Goal: Use online tool/utility: Utilize a website feature to perform a specific function

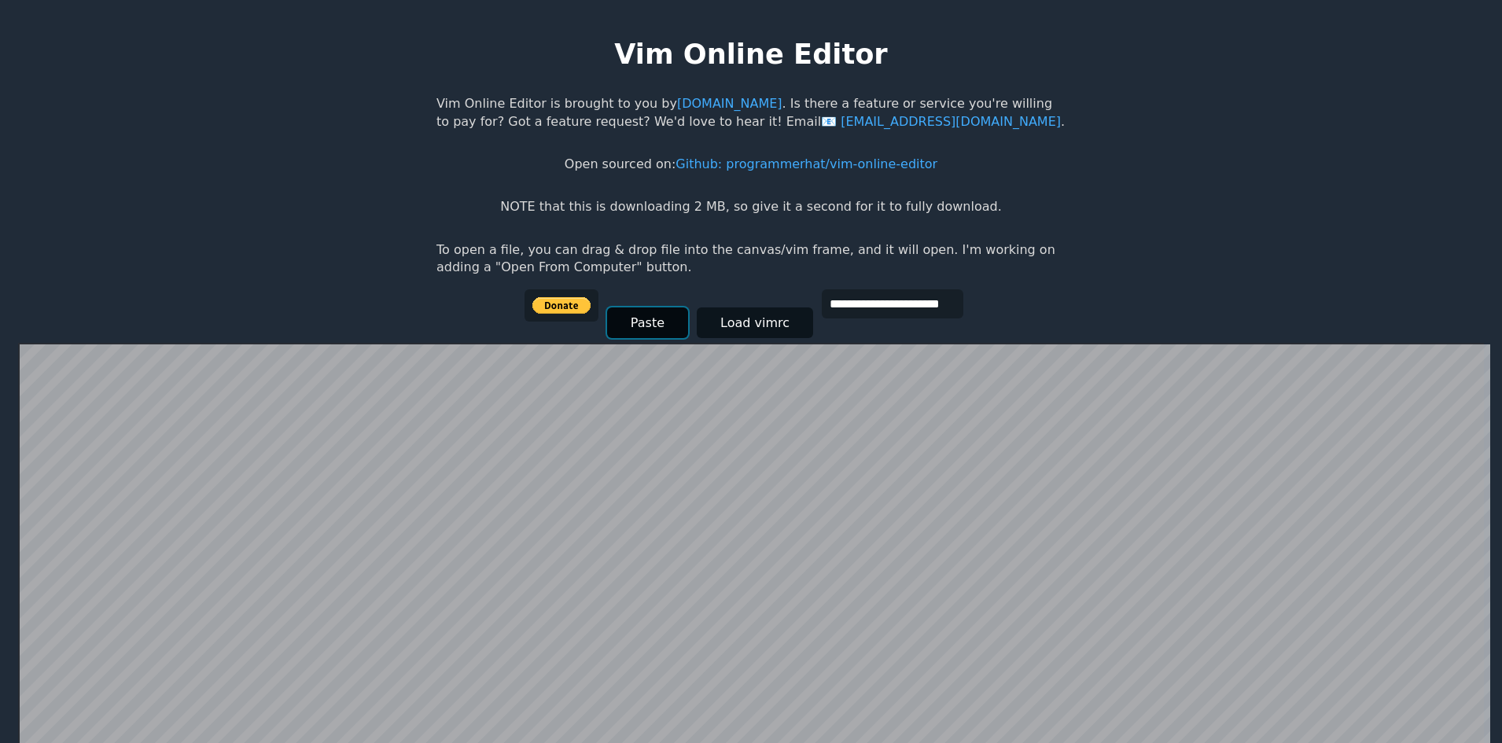
click at [638, 322] on button "Paste" at bounding box center [647, 322] width 81 height 31
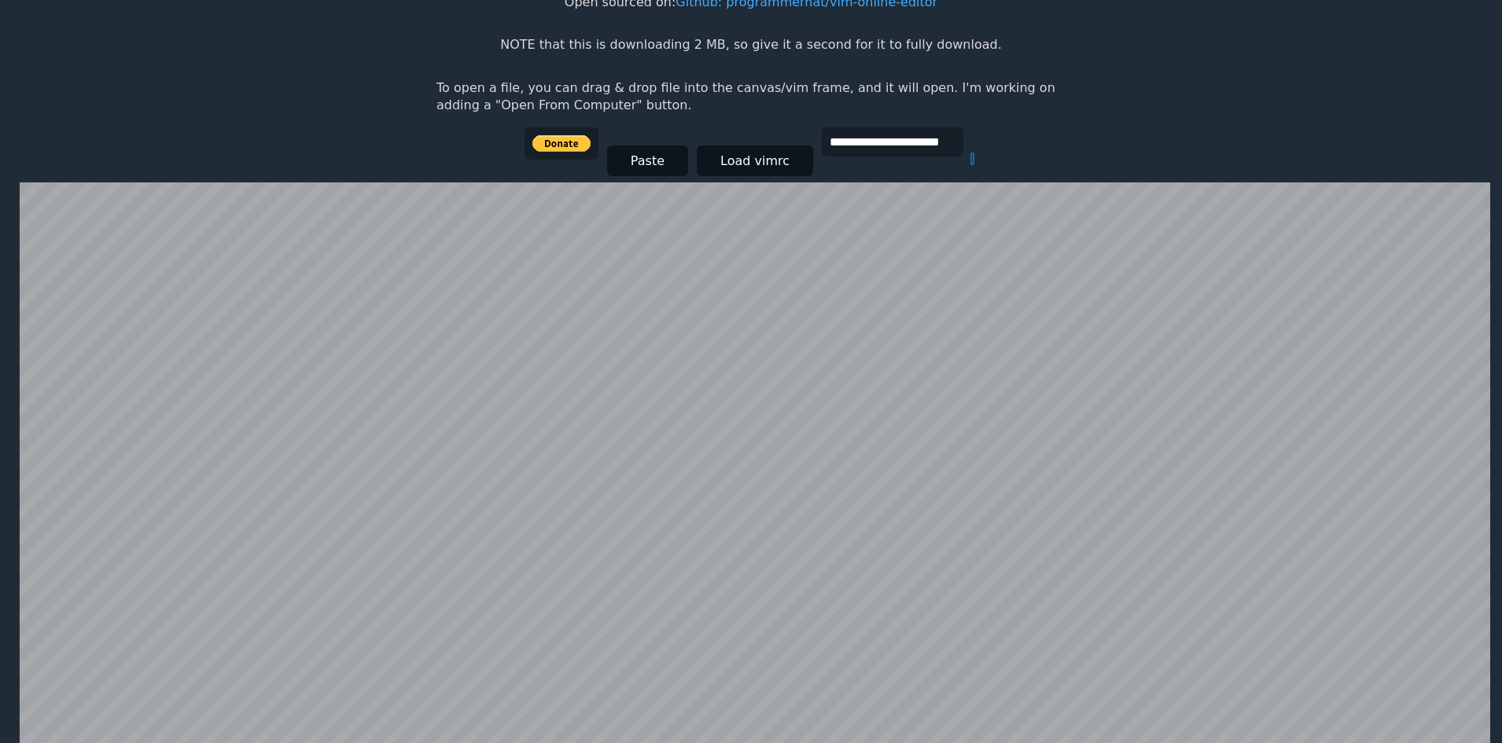
scroll to position [149, 0]
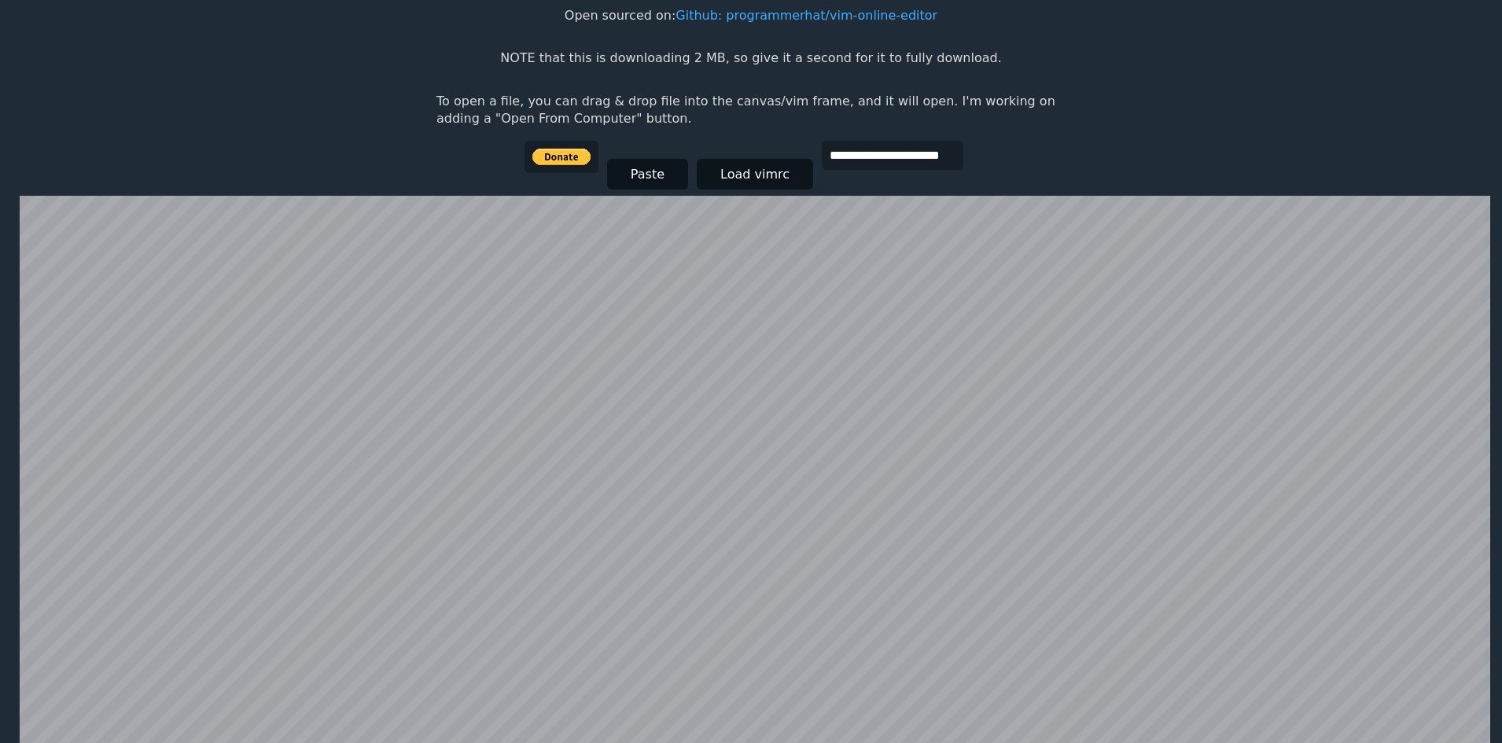
click at [994, 170] on body "**********" at bounding box center [750, 238] width 645 height 743
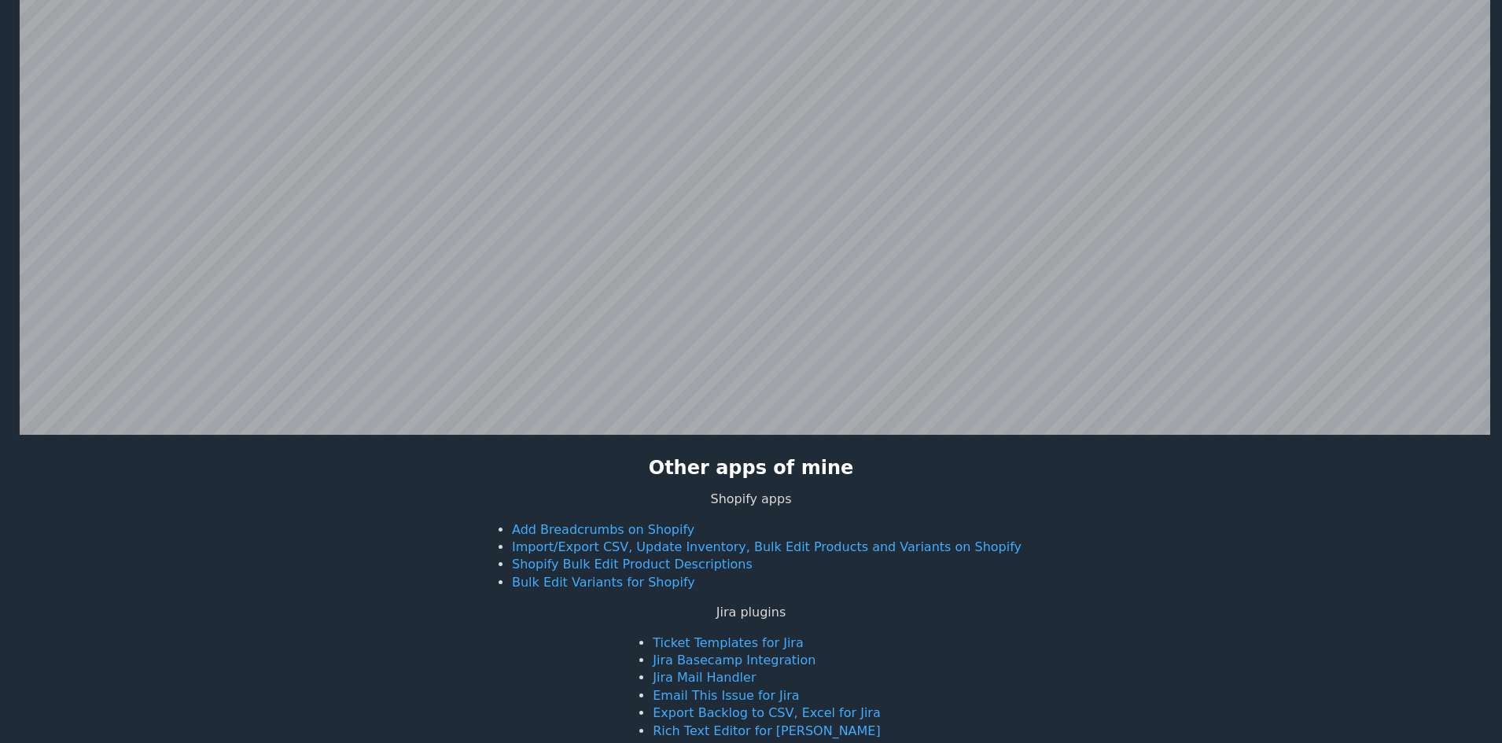
scroll to position [620, 0]
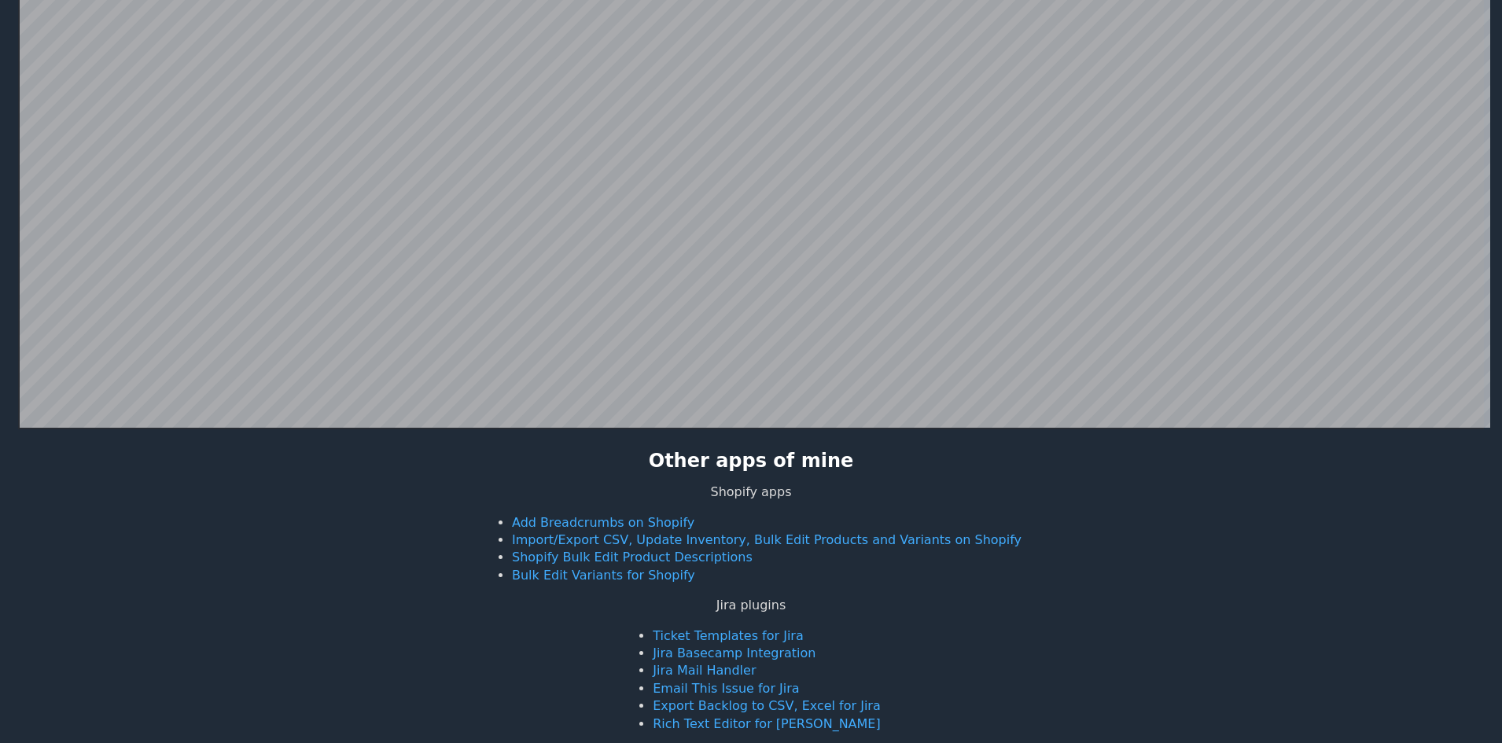
click at [18, 395] on div at bounding box center [750, 75] width 1465 height 707
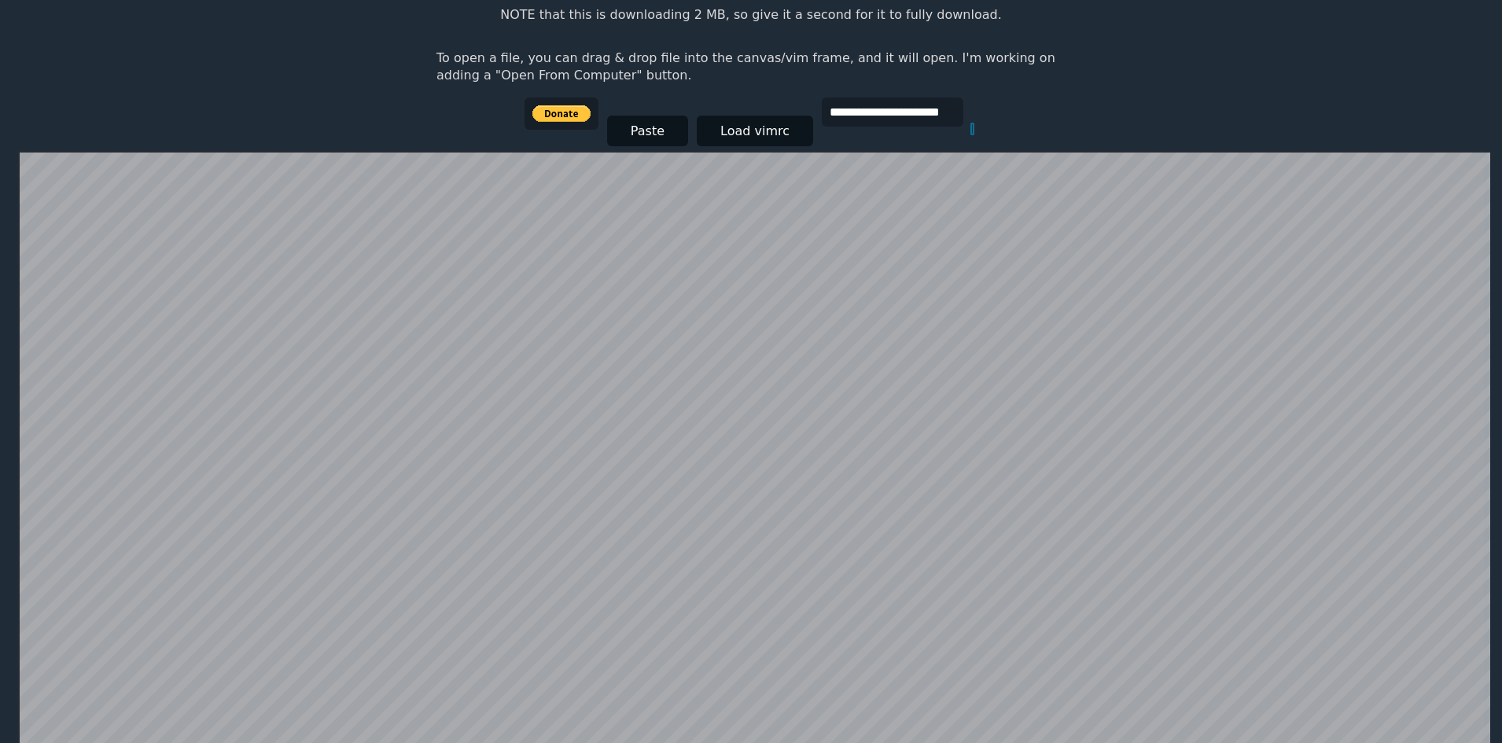
scroll to position [149, 0]
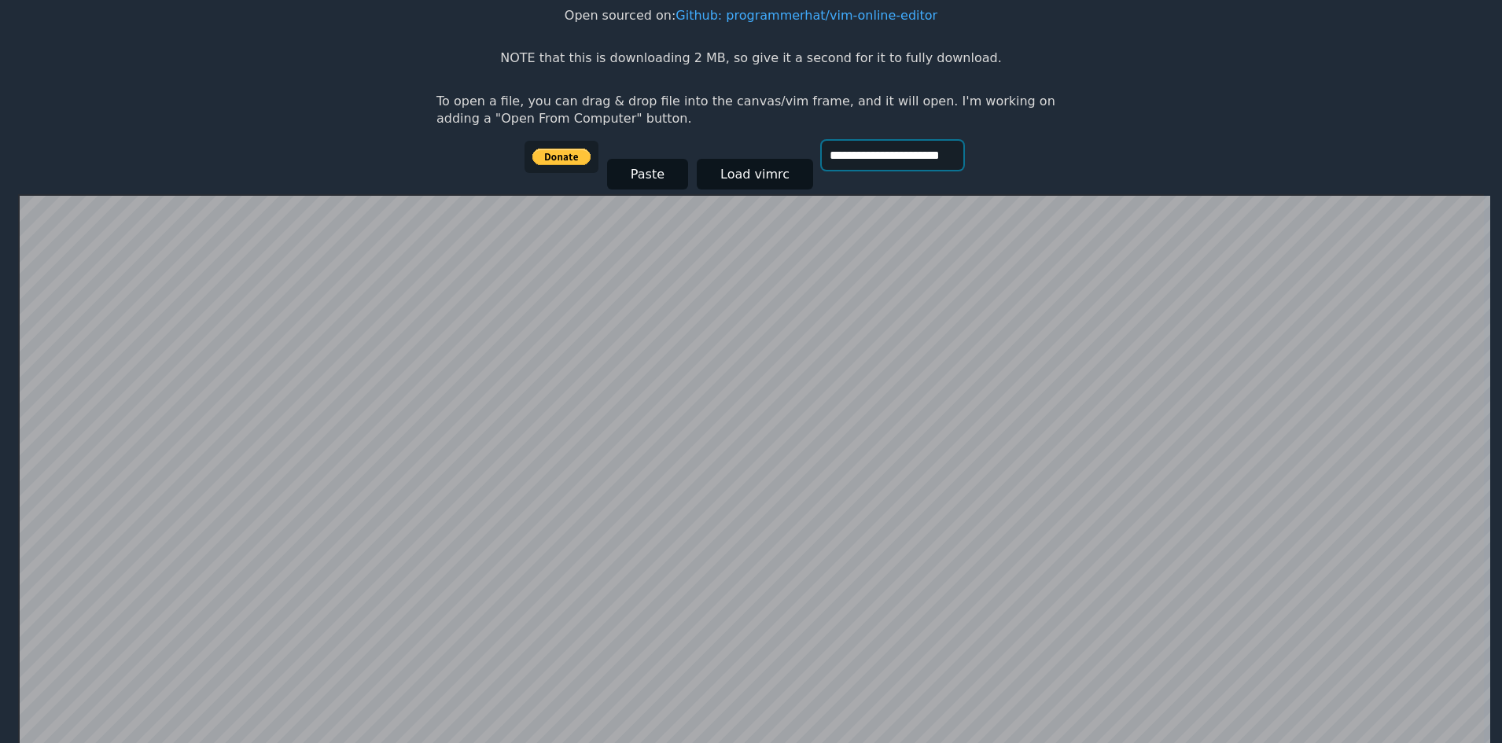
click at [933, 159] on input "**********" at bounding box center [893, 155] width 142 height 29
click at [992, 161] on body "**********" at bounding box center [750, 238] width 645 height 743
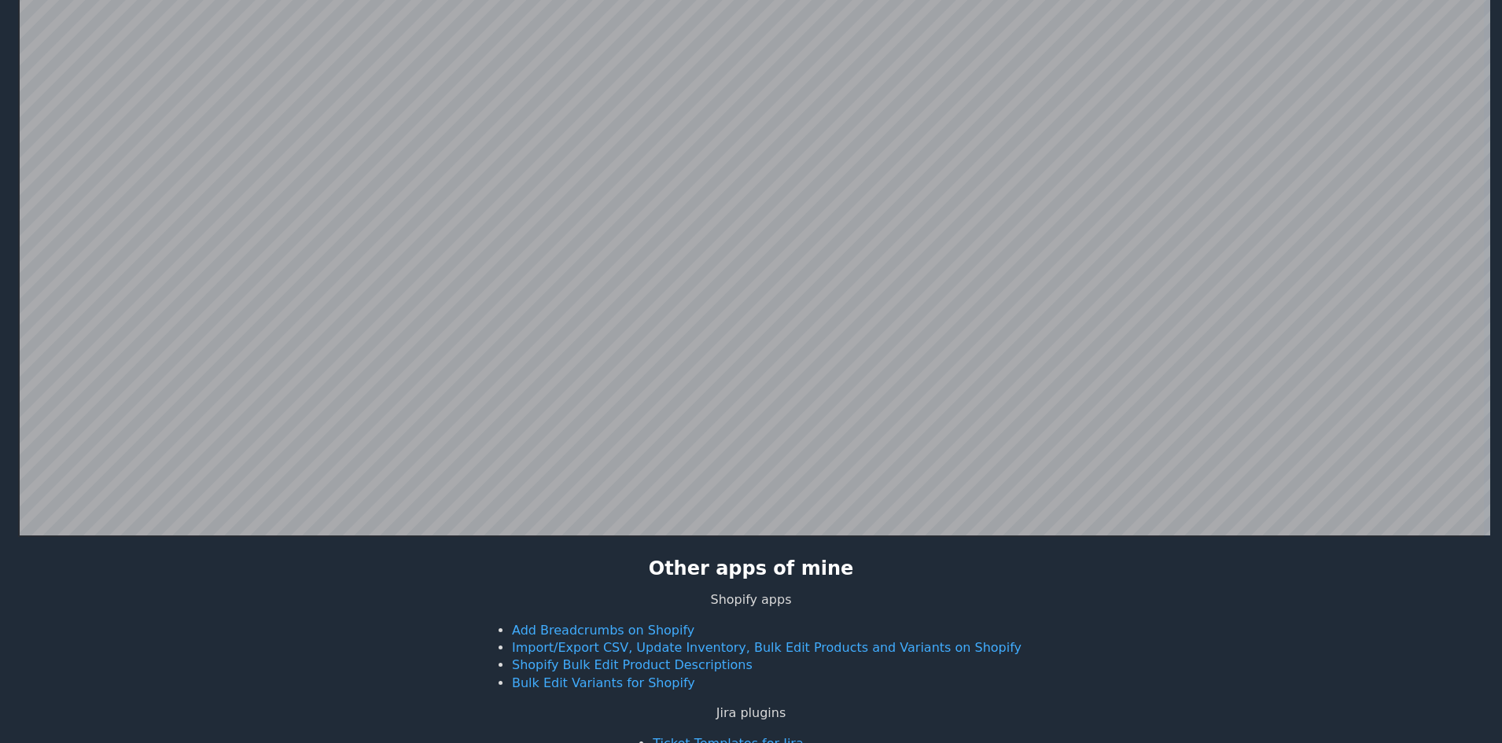
scroll to position [542, 0]
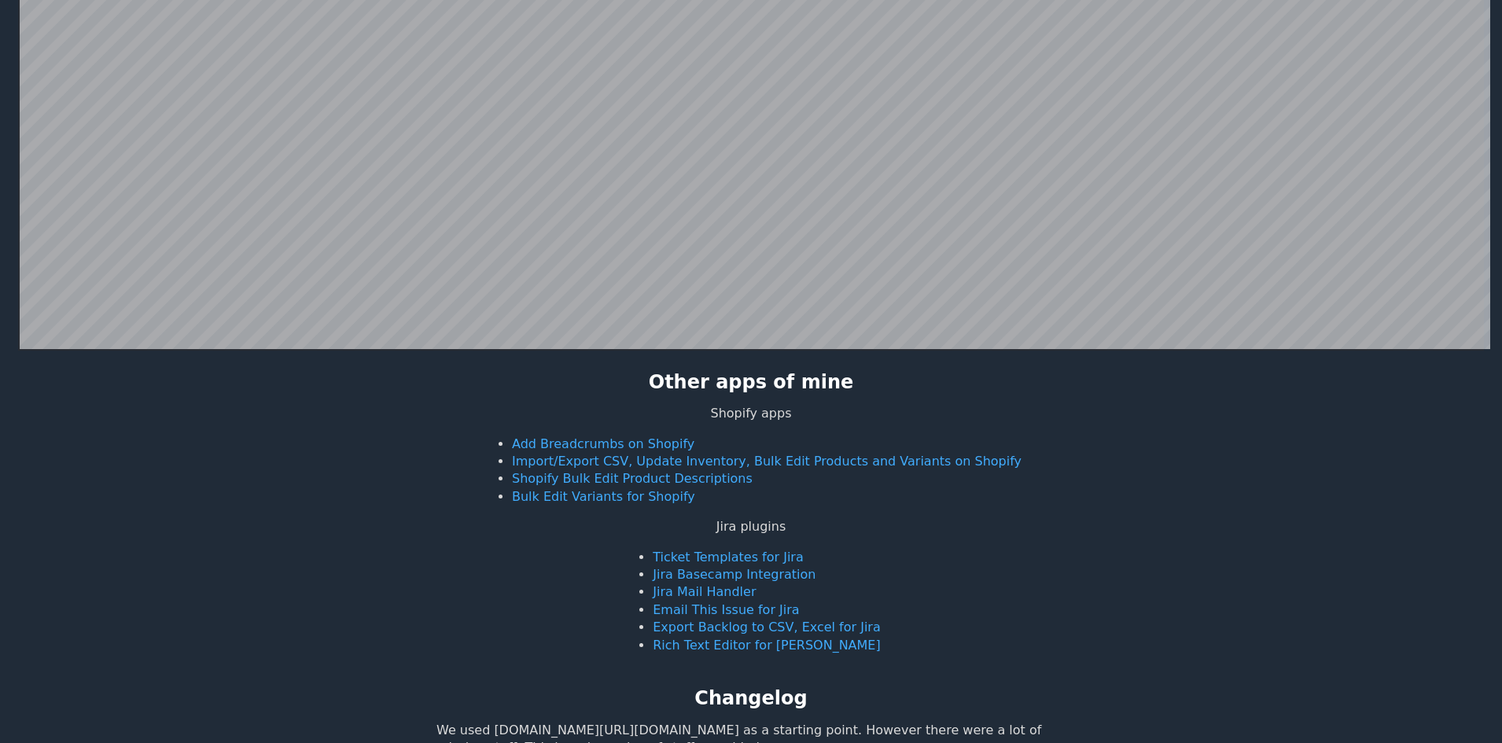
drag, startPoint x: 1301, startPoint y: 439, endPoint x: 1281, endPoint y: 451, distance: 23.6
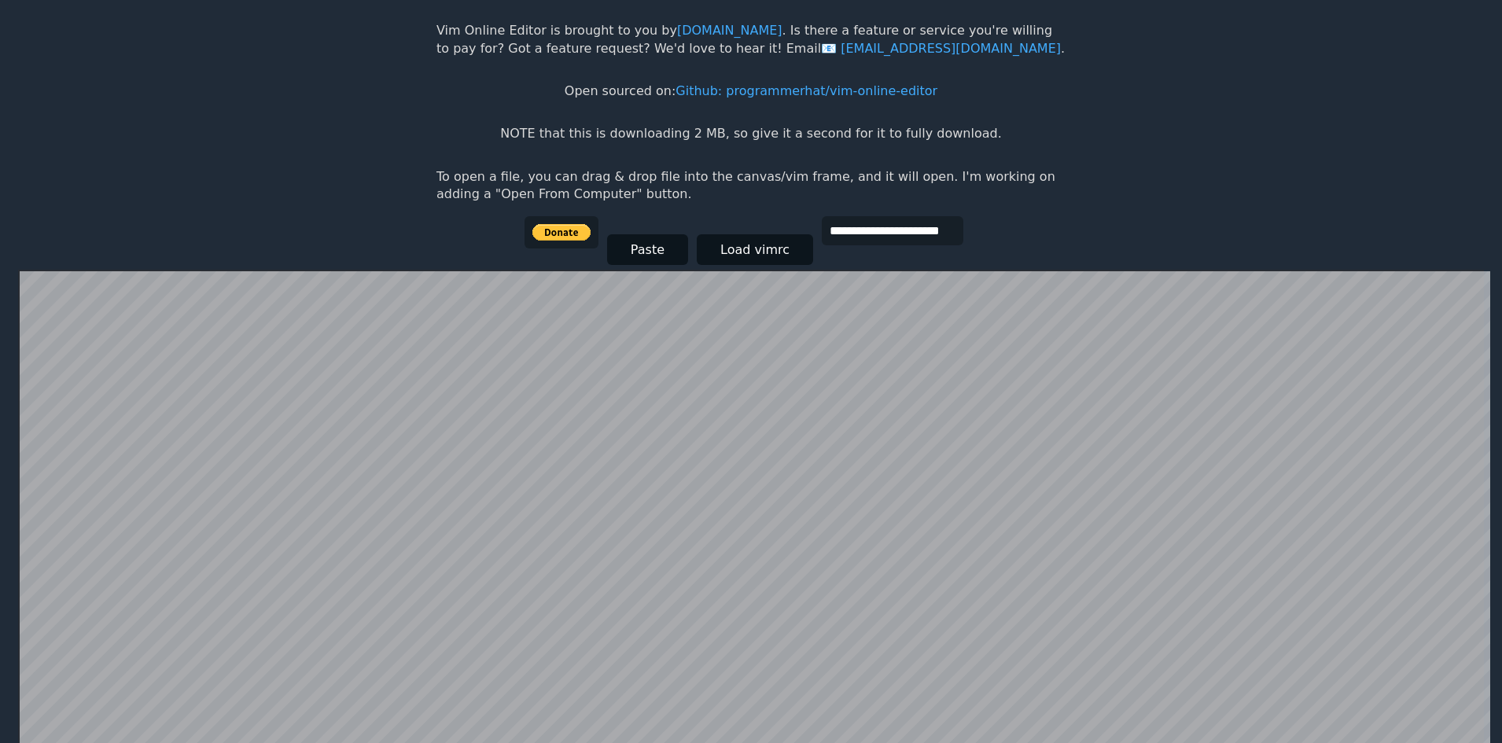
scroll to position [70, 0]
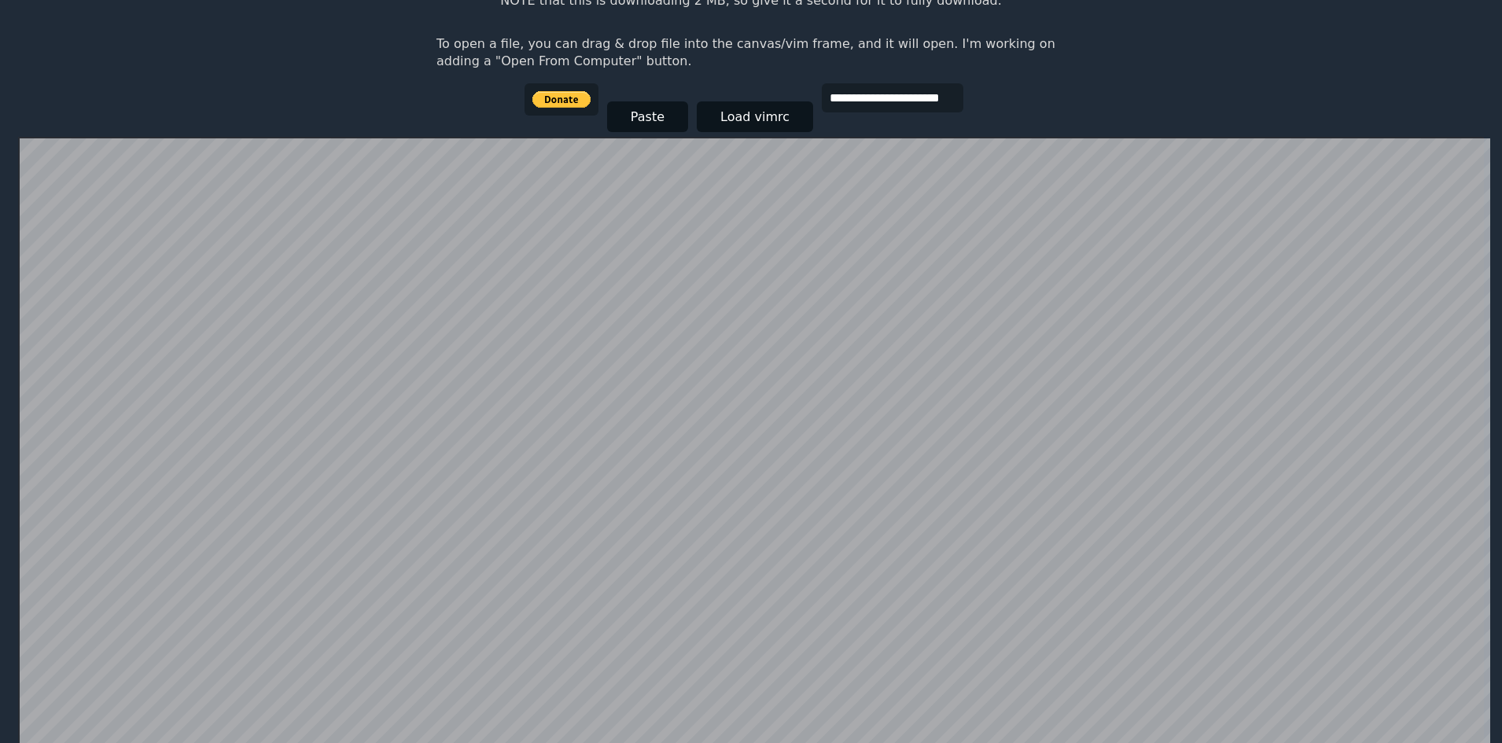
scroll to position [236, 0]
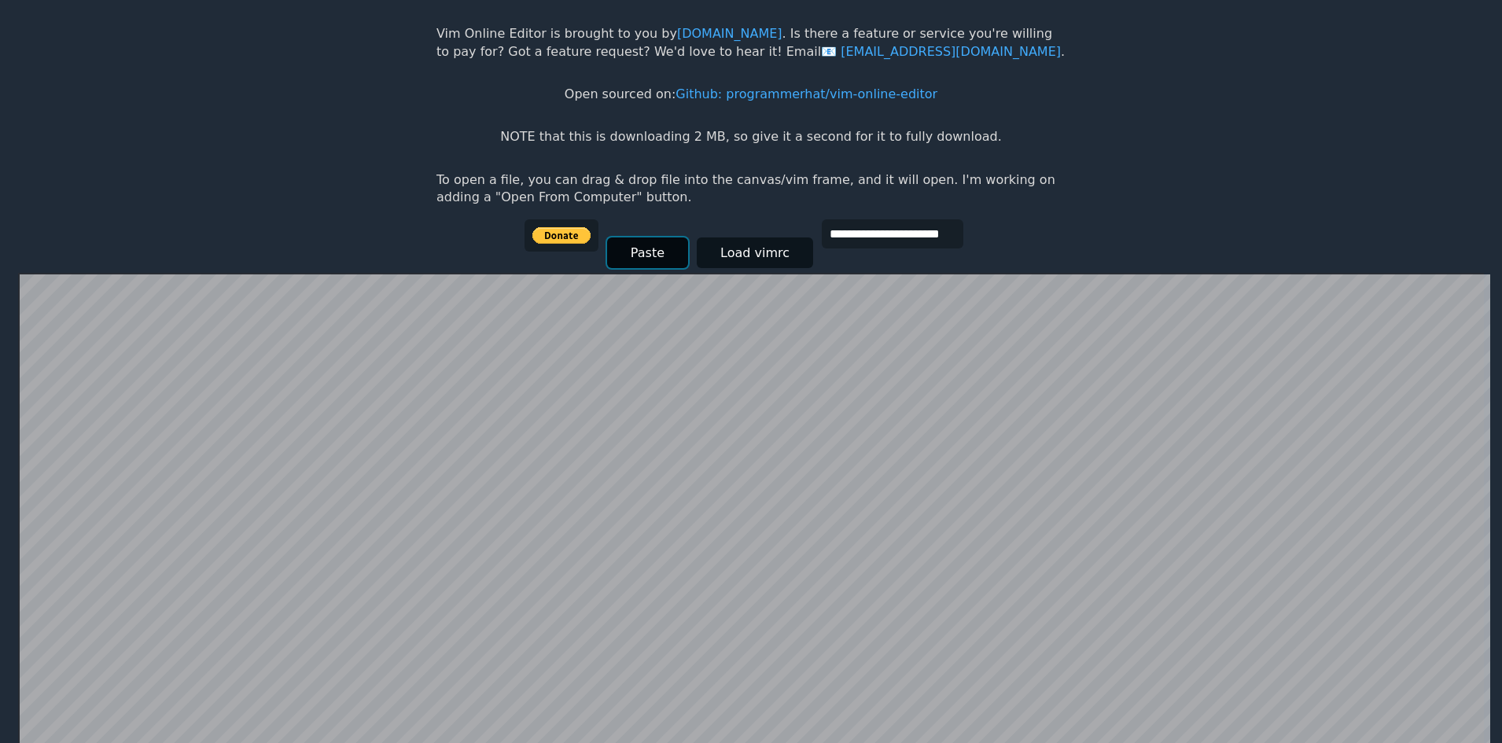
click at [632, 262] on button "Paste" at bounding box center [647, 252] width 81 height 31
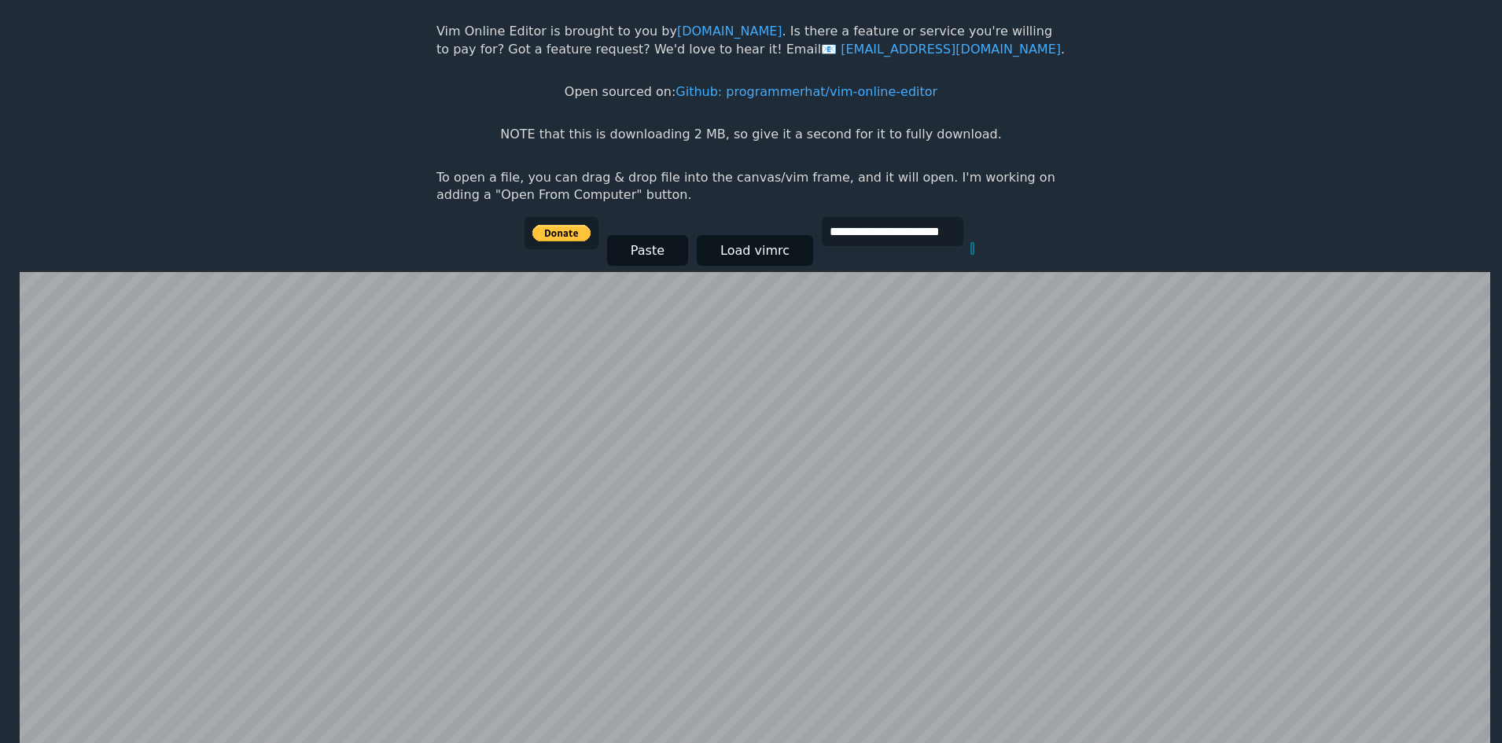
scroll to position [79, 0]
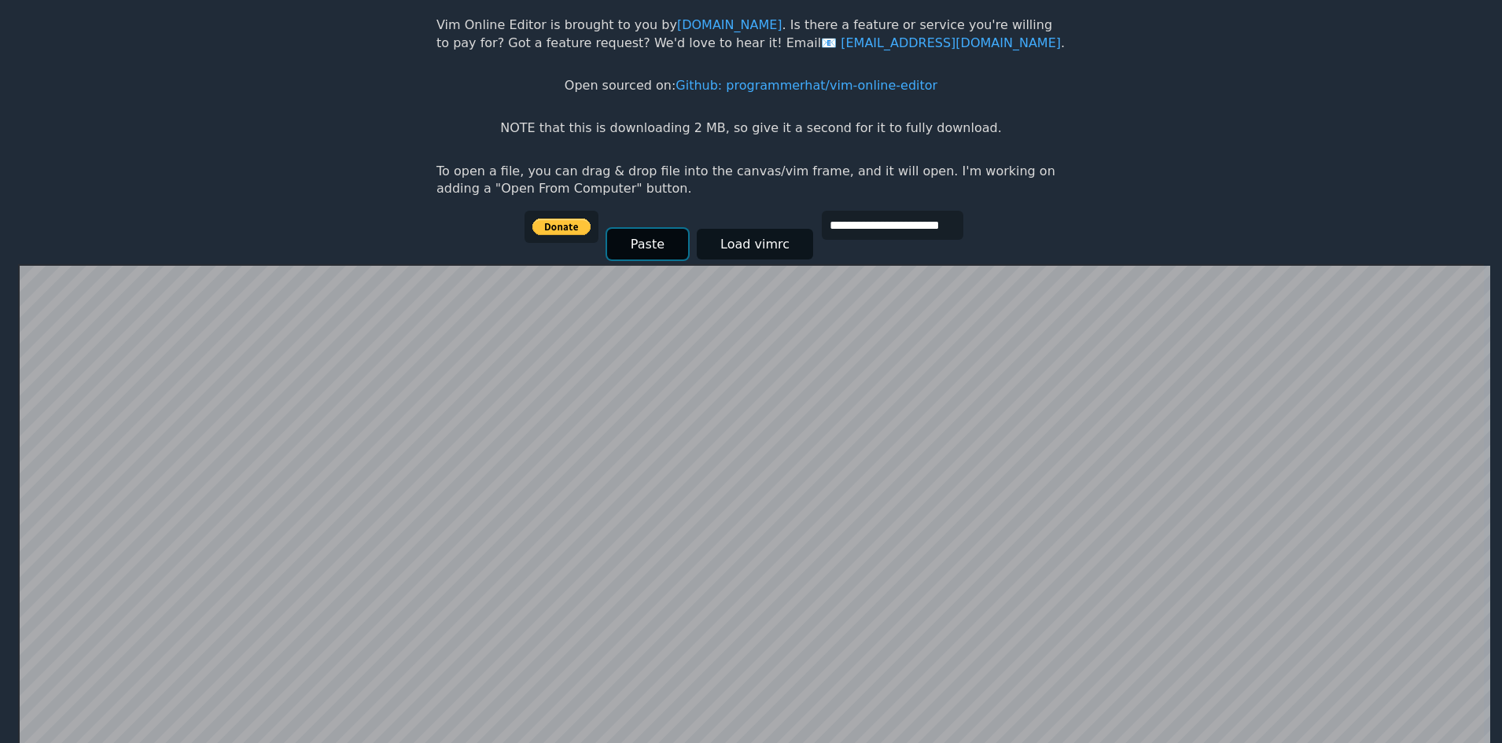
click at [639, 248] on button "Paste" at bounding box center [647, 244] width 81 height 31
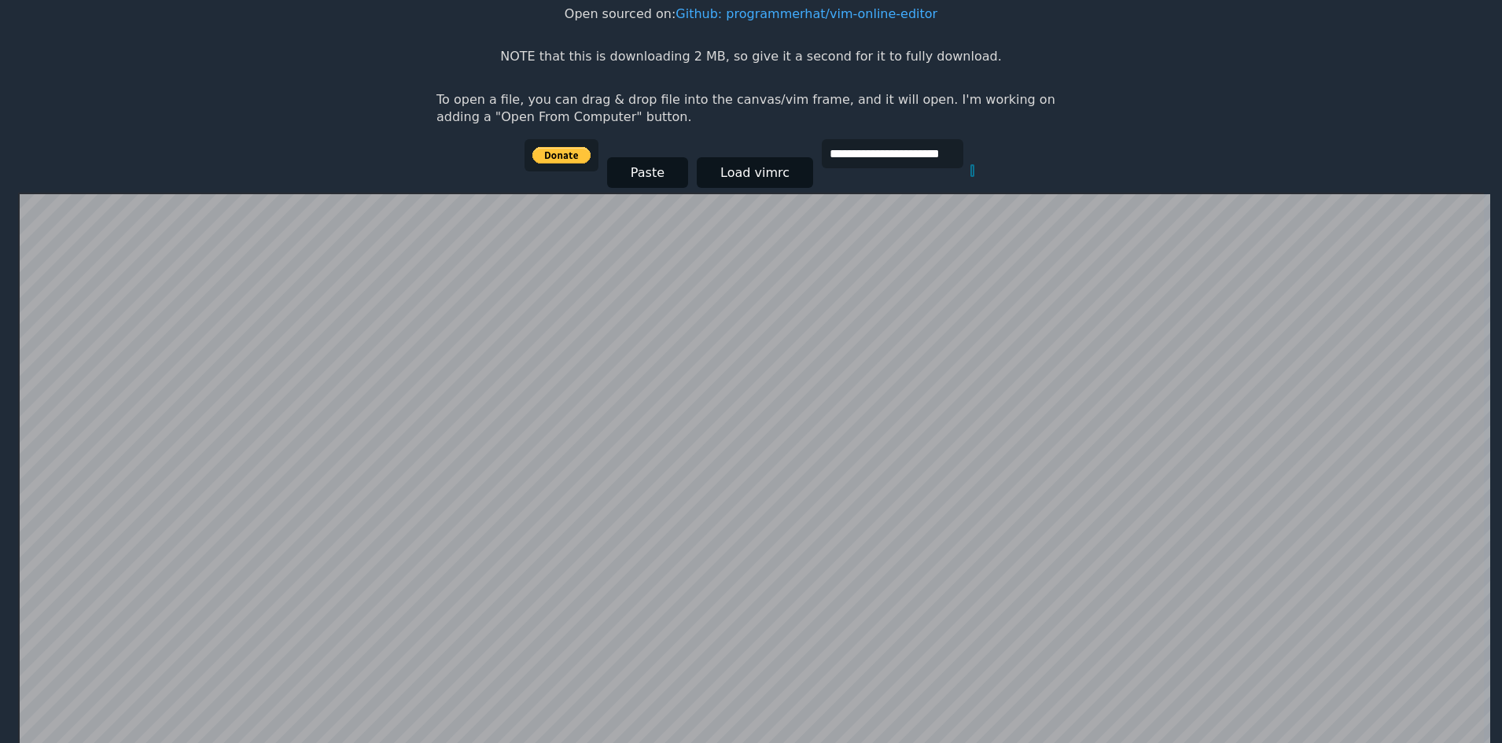
scroll to position [306, 0]
